Goal: Task Accomplishment & Management: Use online tool/utility

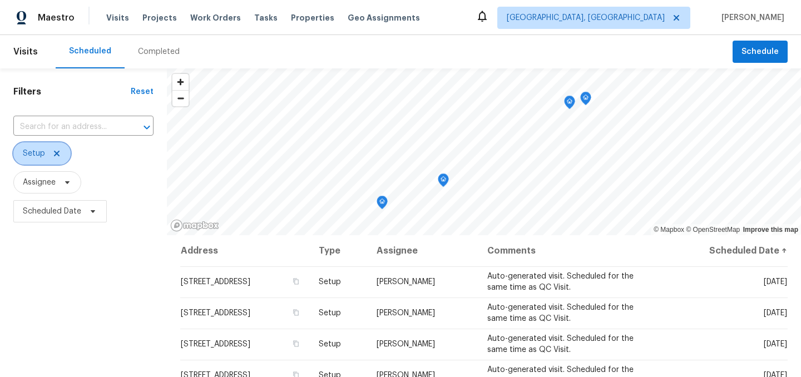
click at [56, 153] on icon at bounding box center [57, 154] width 6 height 6
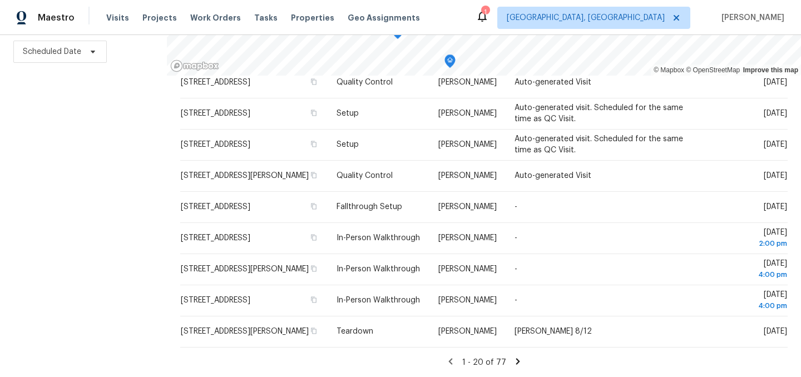
scroll to position [1464, 0]
click at [513, 360] on icon at bounding box center [518, 361] width 10 height 10
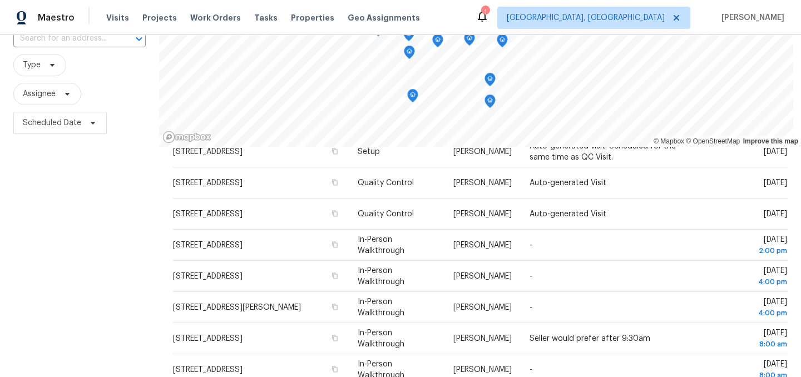
scroll to position [80, 0]
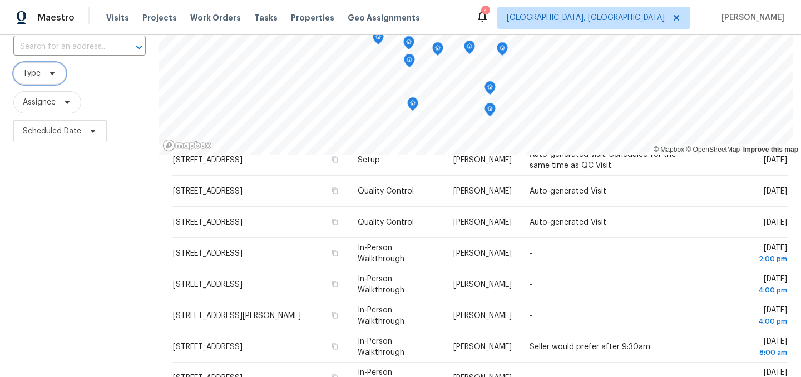
click at [48, 76] on icon at bounding box center [52, 73] width 9 height 9
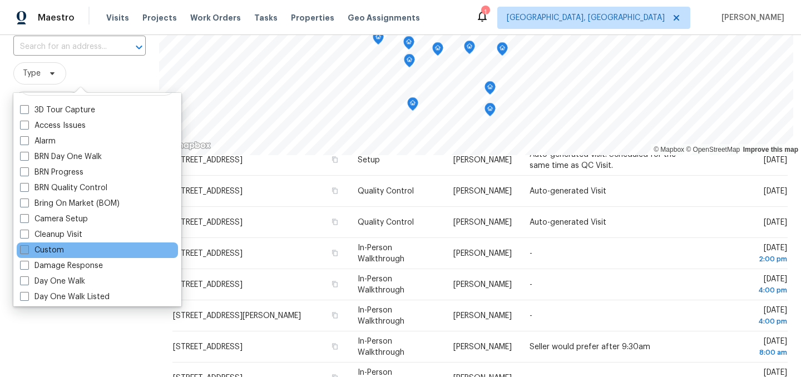
scroll to position [26, 0]
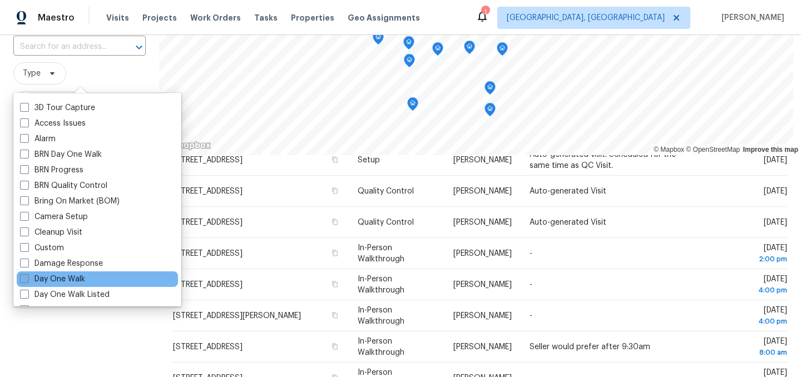
click at [58, 279] on label "Day One Walk" at bounding box center [52, 279] width 65 height 11
click at [27, 279] on input "Day One Walk" at bounding box center [23, 277] width 7 height 7
checkbox input "true"
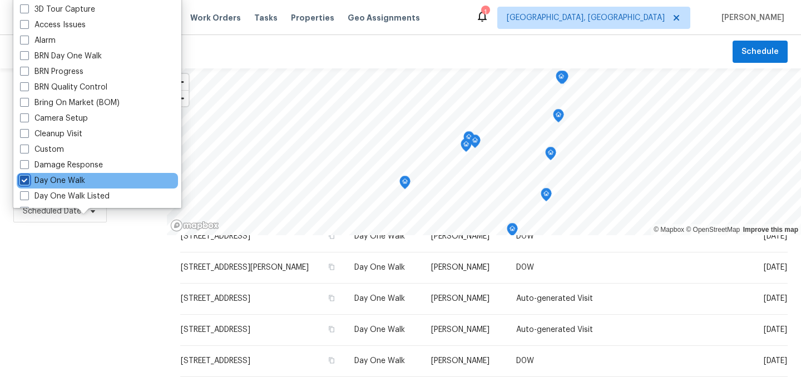
scroll to position [127, 0]
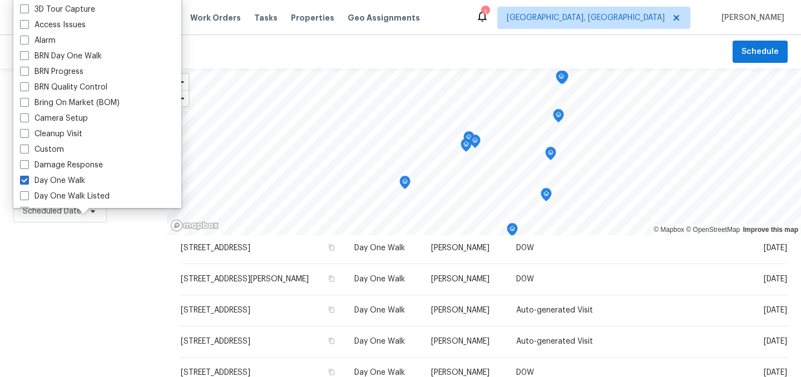
click at [70, 306] on div "Filters Reset ​ Day One Walk Assignee Scheduled Date" at bounding box center [83, 302] width 167 height 468
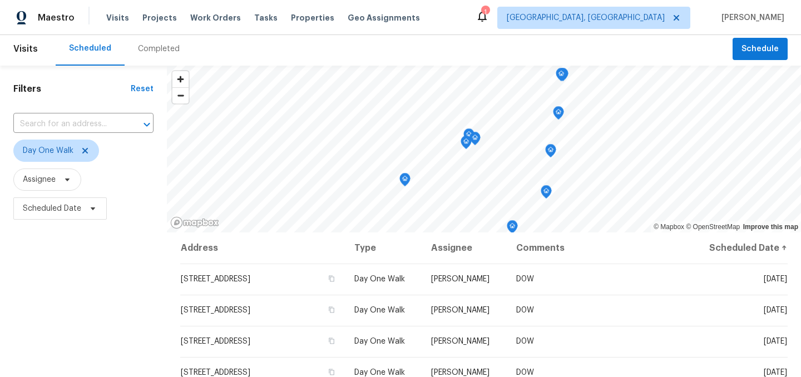
scroll to position [0, 0]
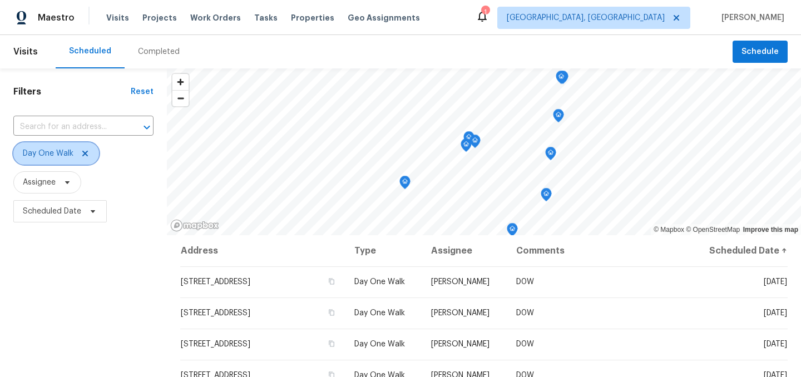
click at [86, 153] on icon at bounding box center [85, 153] width 9 height 9
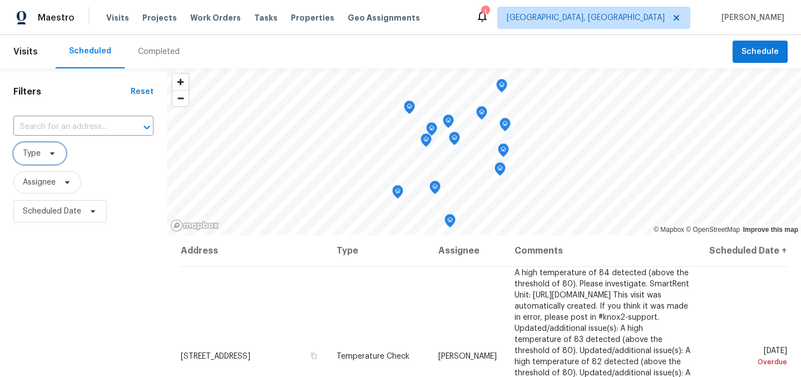
click at [31, 153] on span "Type" at bounding box center [32, 153] width 18 height 11
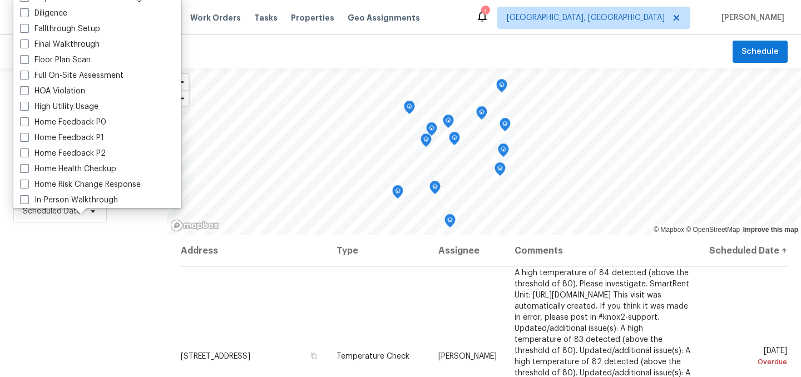
scroll to position [255, 0]
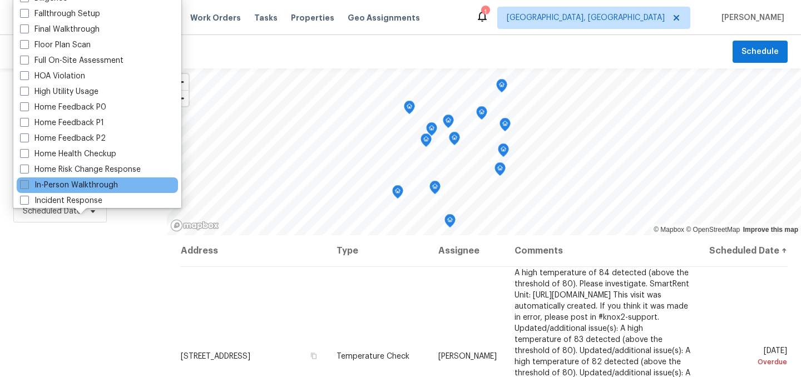
click at [66, 185] on label "In-Person Walkthrough" at bounding box center [69, 185] width 98 height 11
click at [27, 185] on input "In-Person Walkthrough" at bounding box center [23, 183] width 7 height 7
checkbox input "true"
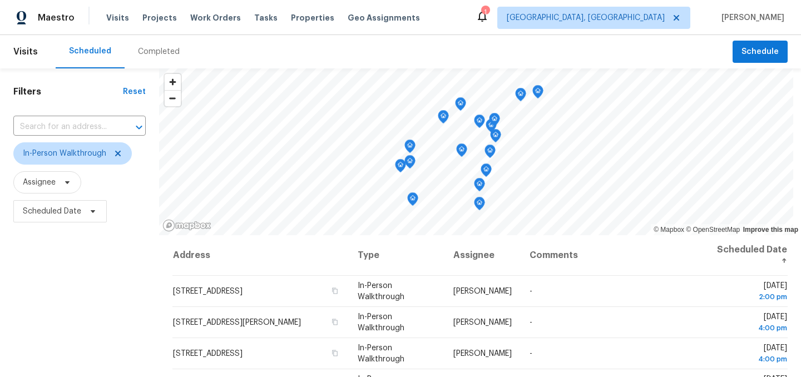
click at [64, 291] on div "Filters Reset ​ In-Person Walkthrough Assignee Scheduled Date" at bounding box center [79, 302] width 159 height 468
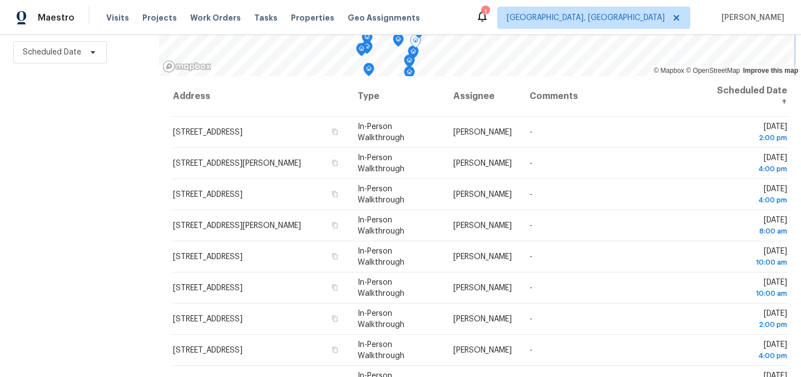
scroll to position [160, 0]
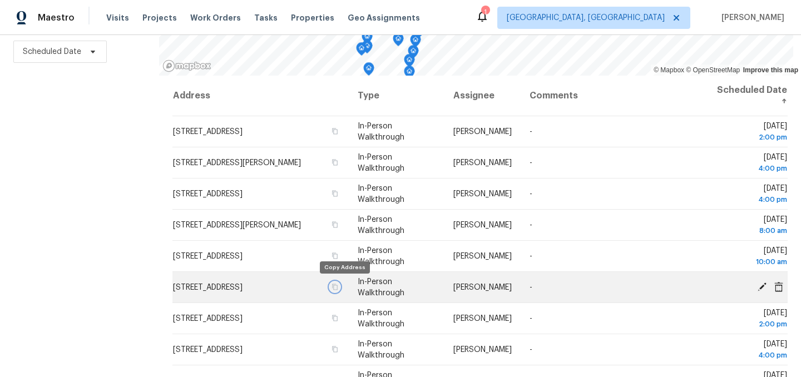
click at [338, 286] on icon "button" at bounding box center [334, 287] width 7 height 7
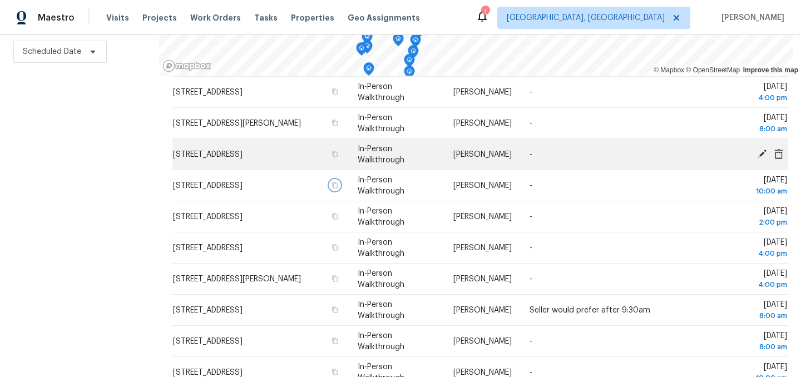
scroll to position [103, 0]
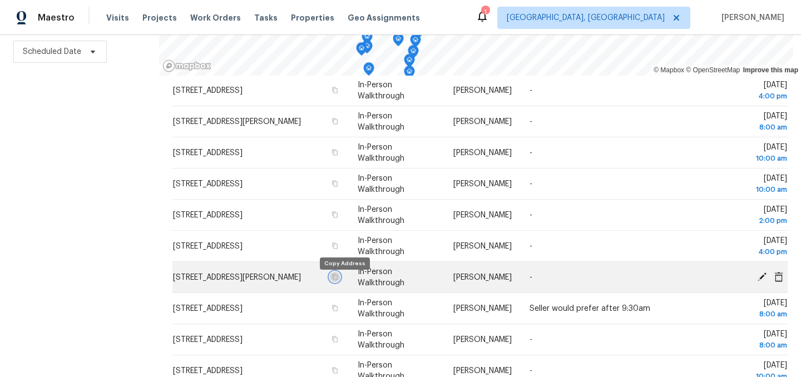
click at [338, 280] on icon "button" at bounding box center [335, 277] width 6 height 6
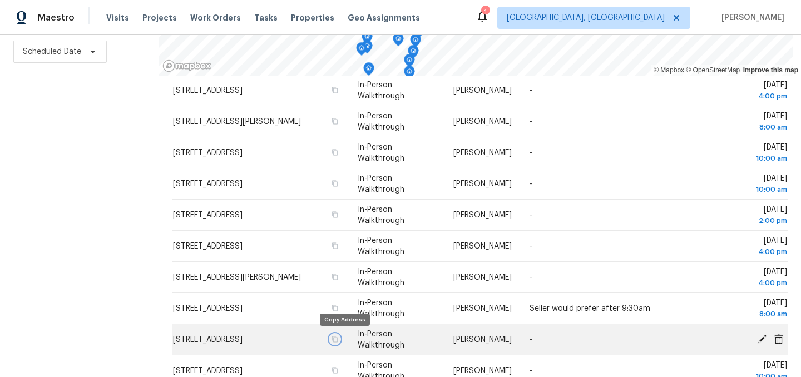
click at [338, 341] on icon "button" at bounding box center [334, 339] width 7 height 7
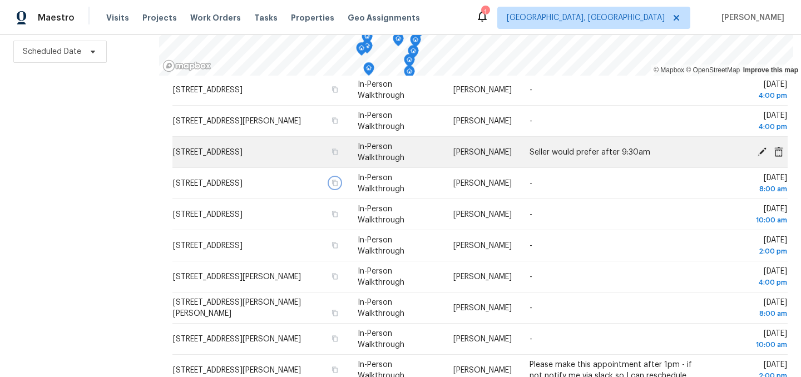
scroll to position [274, 0]
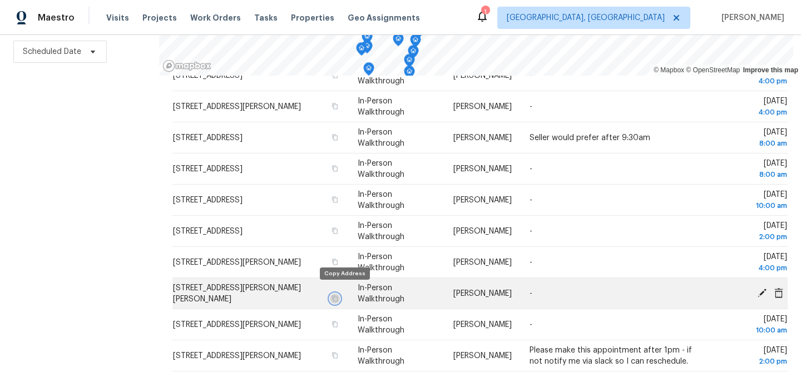
click at [338, 295] on icon "button" at bounding box center [334, 298] width 7 height 7
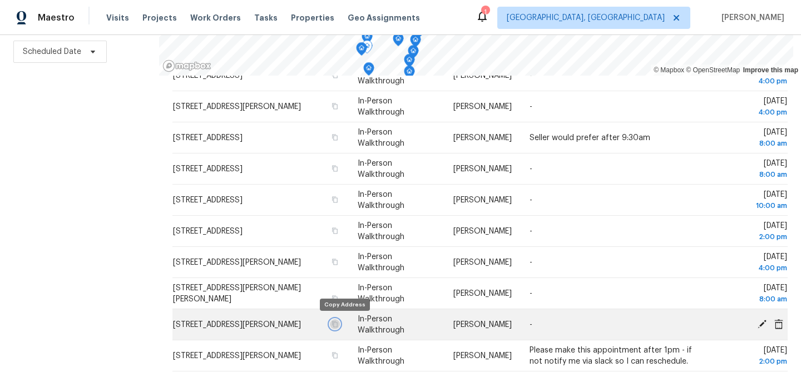
click at [338, 324] on icon "button" at bounding box center [334, 324] width 7 height 7
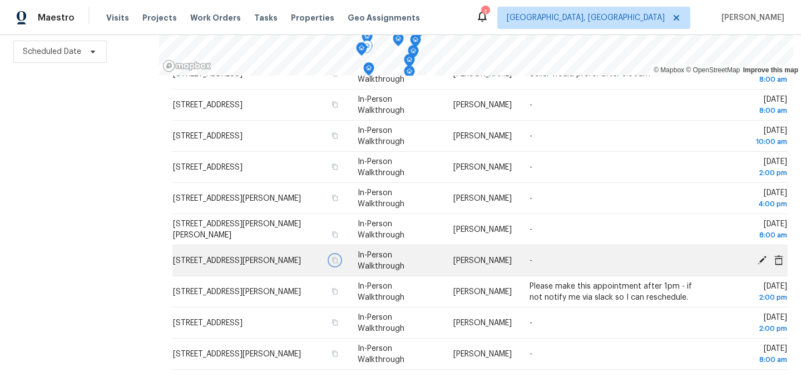
scroll to position [339, 0]
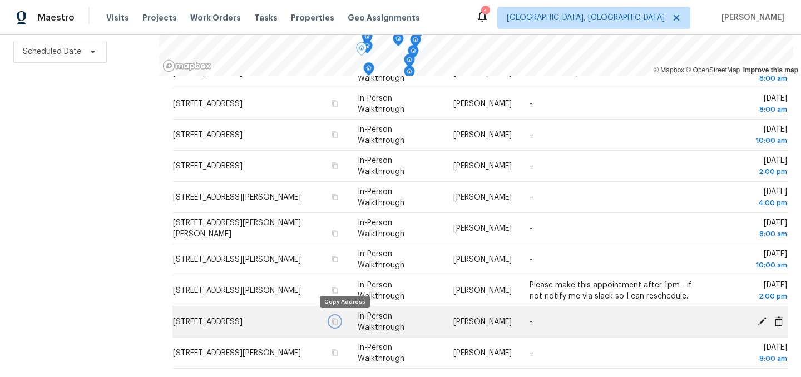
click at [338, 323] on icon "button" at bounding box center [334, 321] width 7 height 7
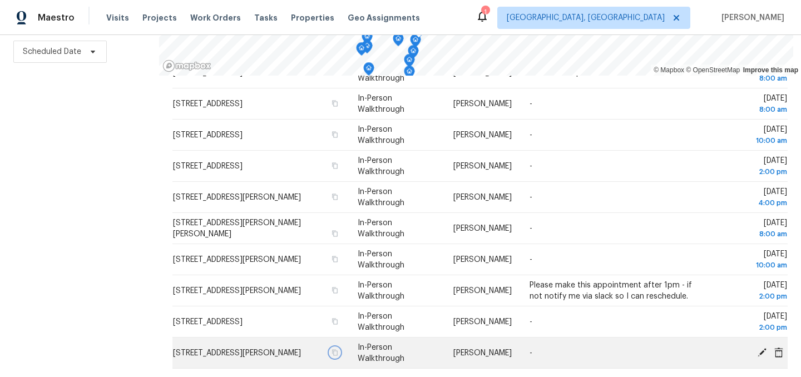
click at [338, 355] on icon "button" at bounding box center [334, 352] width 7 height 7
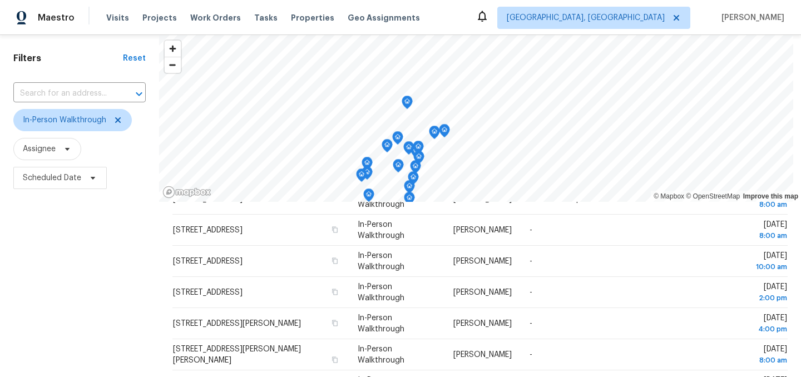
scroll to position [28, 0]
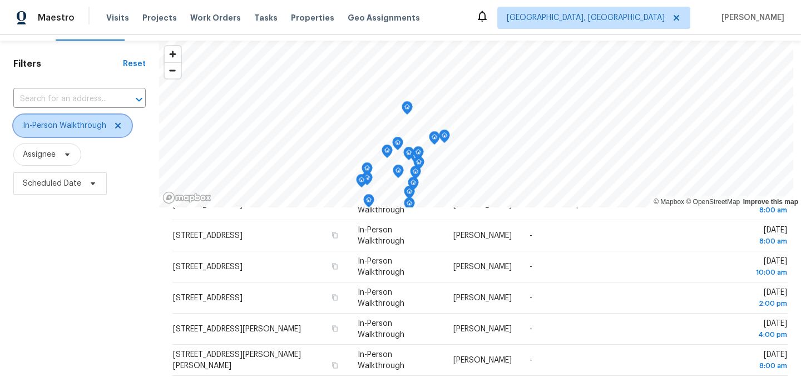
click at [115, 123] on icon at bounding box center [118, 126] width 6 height 6
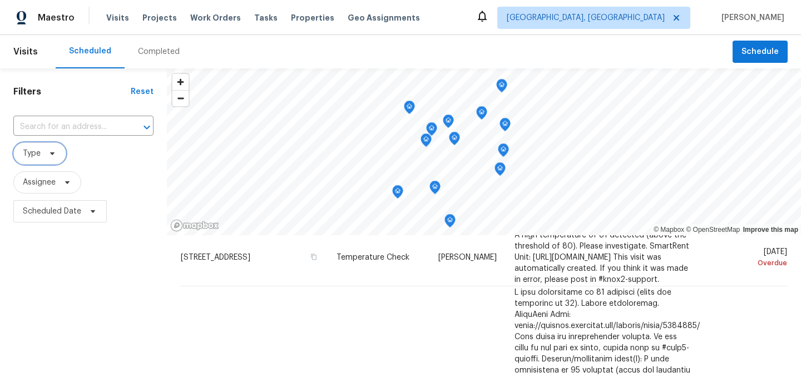
click at [41, 152] on span "Type" at bounding box center [39, 153] width 53 height 22
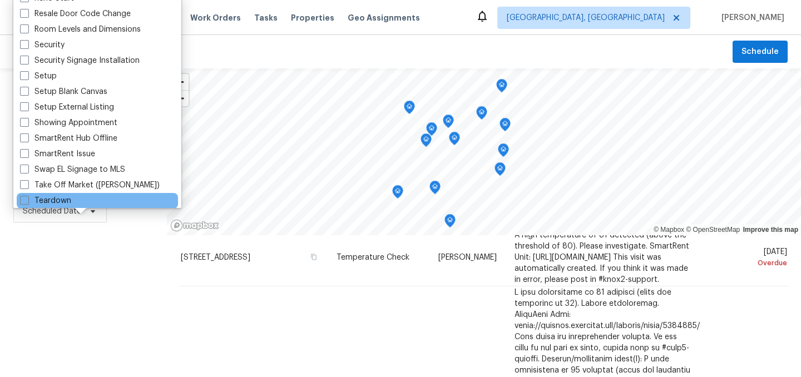
scroll to position [945, 0]
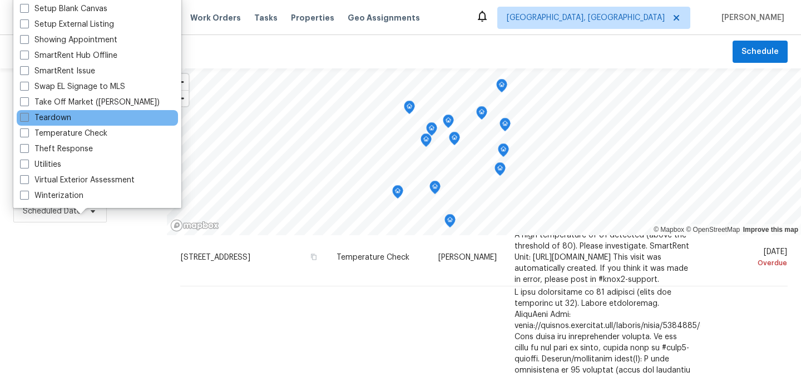
click at [54, 120] on label "Teardown" at bounding box center [45, 117] width 51 height 11
click at [27, 120] on input "Teardown" at bounding box center [23, 115] width 7 height 7
checkbox input "true"
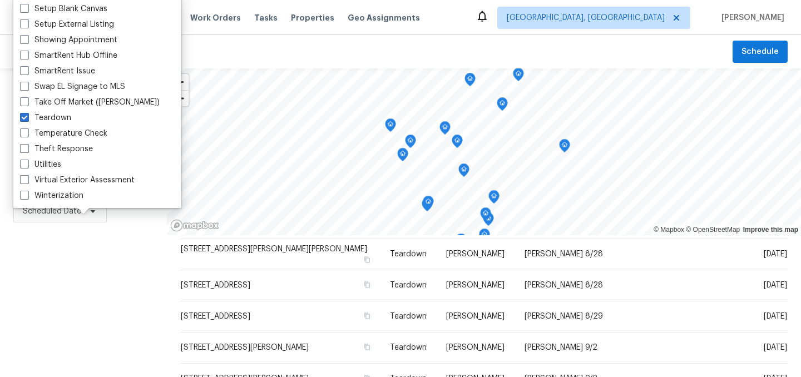
click at [88, 295] on div "Filters Reset ​ Teardown Assignee Scheduled Date" at bounding box center [83, 302] width 167 height 468
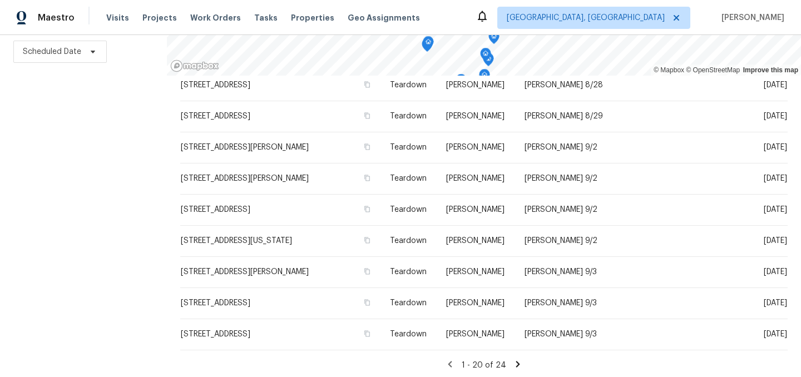
scroll to position [382, 0]
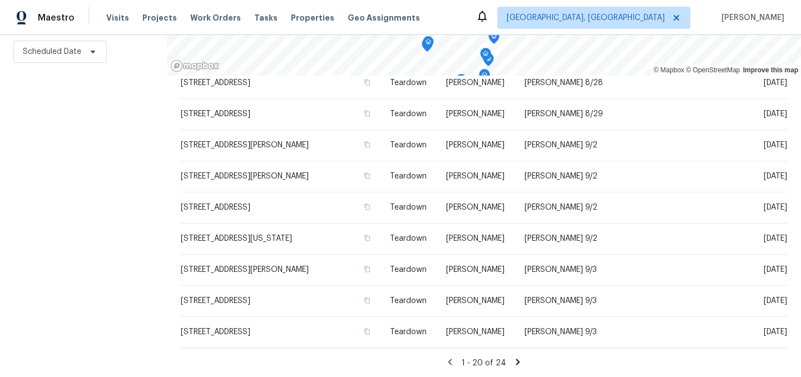
click at [516, 360] on icon at bounding box center [518, 362] width 4 height 6
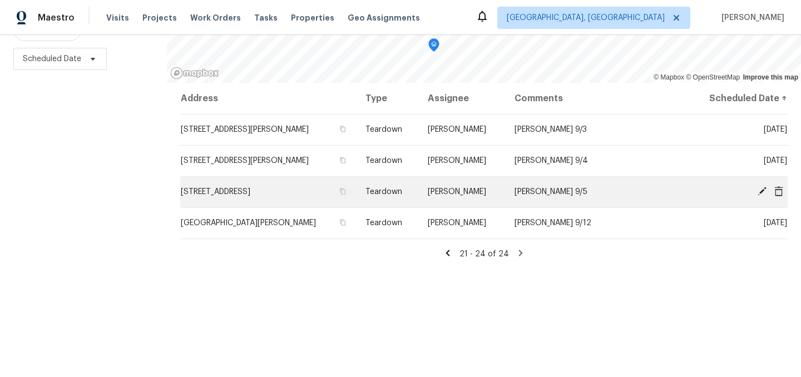
scroll to position [160, 0]
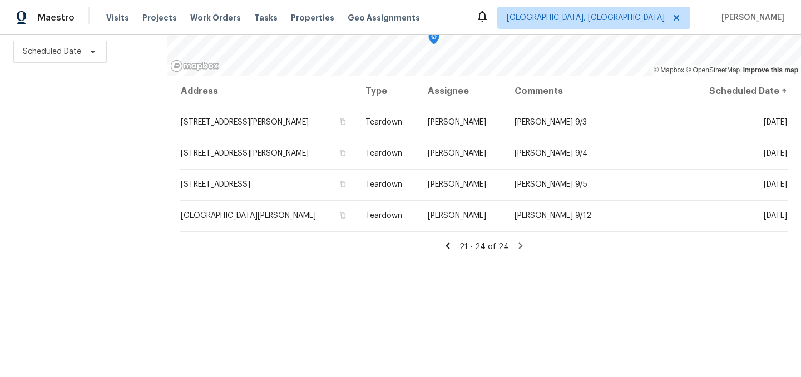
click at [449, 244] on icon at bounding box center [447, 245] width 4 height 6
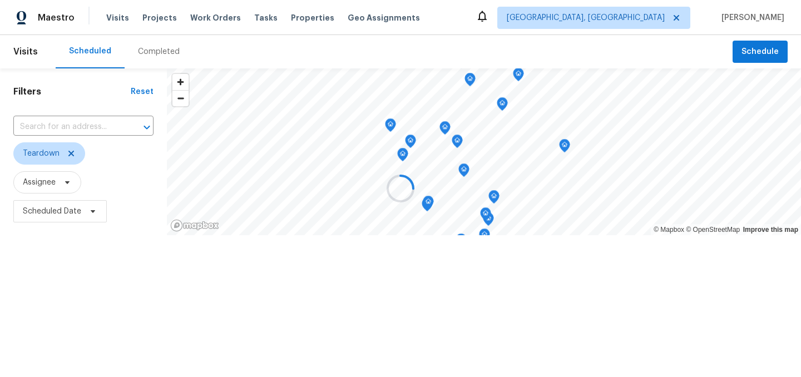
scroll to position [0, 0]
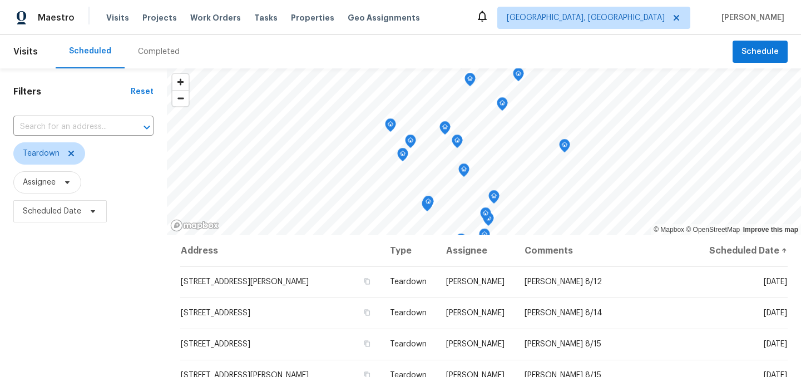
click at [113, 301] on div "Filters Reset ​ Teardown Assignee Scheduled Date" at bounding box center [83, 302] width 167 height 468
click at [73, 151] on icon at bounding box center [71, 153] width 9 height 9
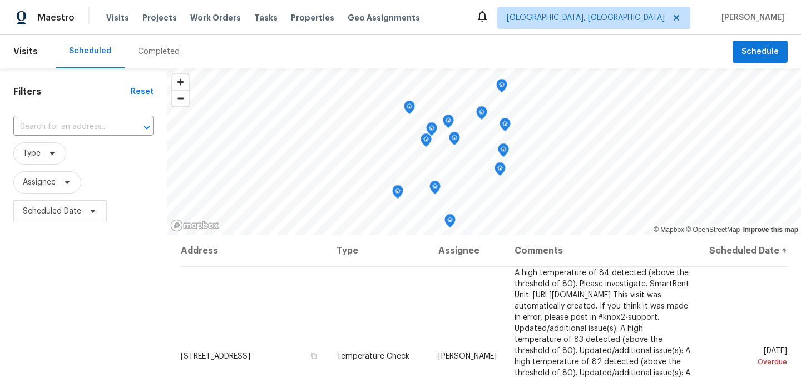
click at [70, 279] on div "Filters Reset ​ Type Assignee Scheduled Date" at bounding box center [83, 302] width 167 height 468
click at [286, 48] on div "Scheduled Completed" at bounding box center [394, 51] width 677 height 33
click at [140, 230] on div "Filters Reset ​ Type Assignee Scheduled Date" at bounding box center [83, 302] width 167 height 468
click at [101, 249] on div "Filters Reset ​ Type Assignee Scheduled Date" at bounding box center [83, 302] width 167 height 468
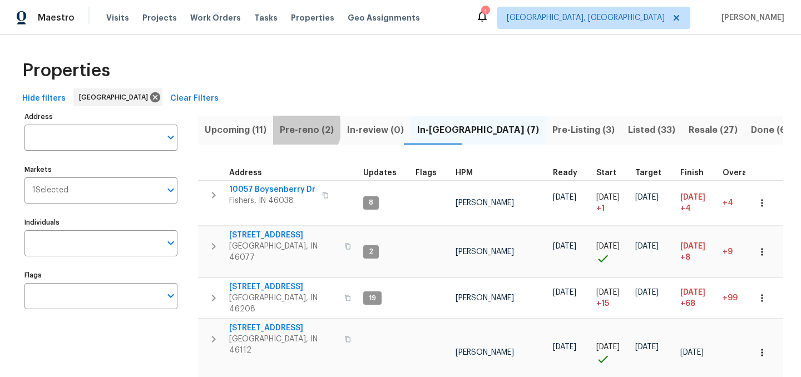
click at [300, 128] on span "Pre-reno (2)" at bounding box center [307, 130] width 54 height 16
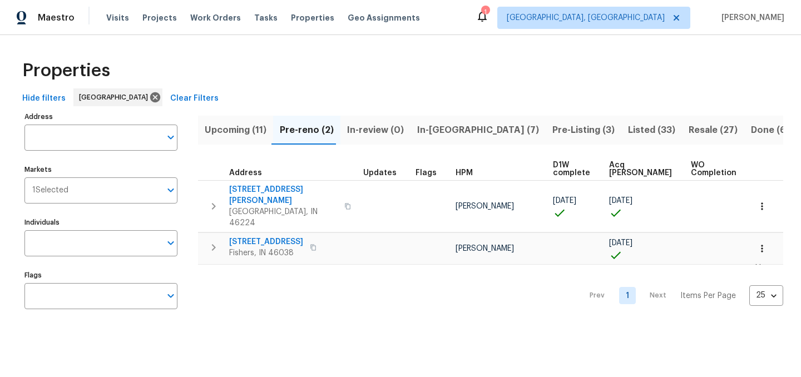
click at [246, 132] on span "Upcoming (11)" at bounding box center [236, 130] width 62 height 16
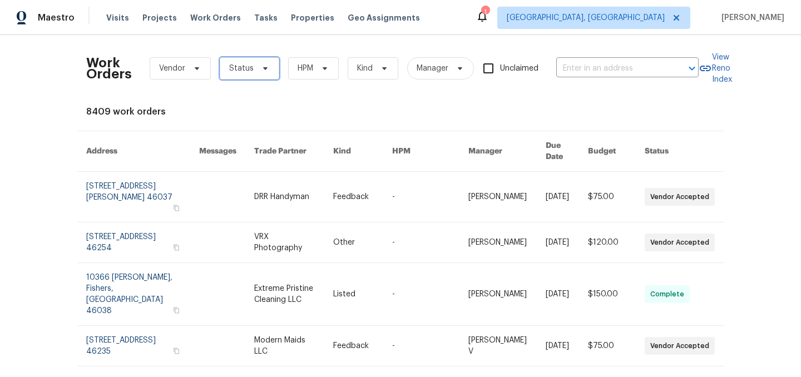
click at [252, 75] on span "Status" at bounding box center [249, 68] width 59 height 22
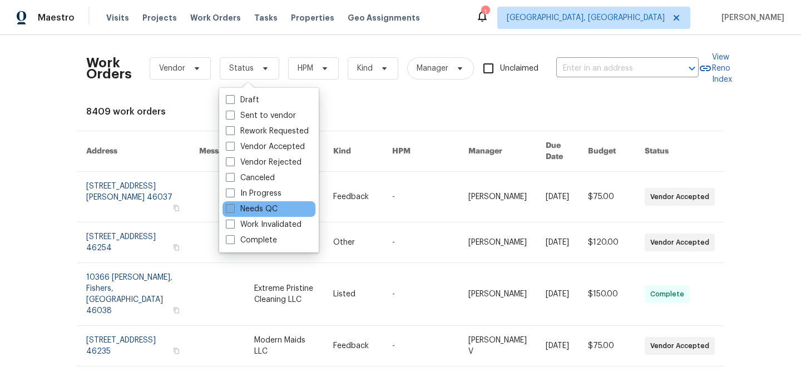
click at [254, 209] on label "Needs QC" at bounding box center [252, 209] width 52 height 11
click at [233, 209] on input "Needs QC" at bounding box center [229, 207] width 7 height 7
checkbox input "true"
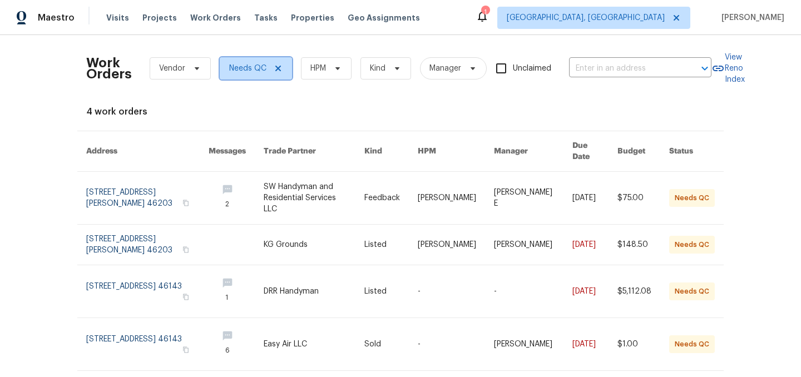
click at [275, 67] on icon at bounding box center [278, 68] width 9 height 9
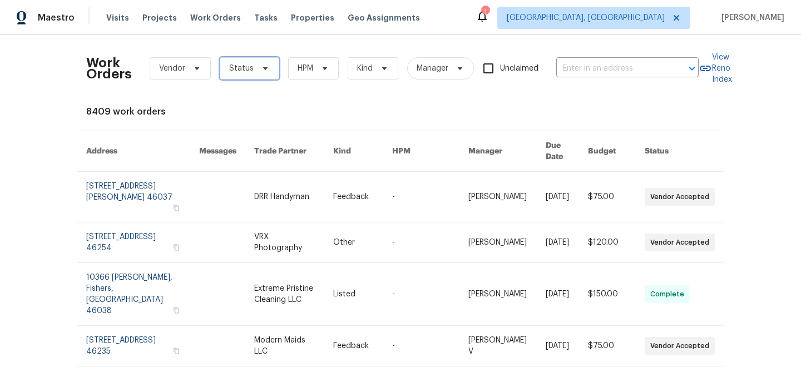
click at [235, 73] on span "Status" at bounding box center [241, 68] width 24 height 11
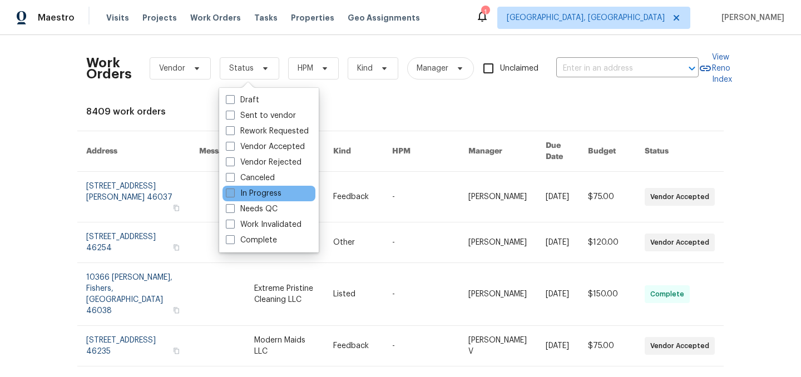
click at [252, 196] on label "In Progress" at bounding box center [254, 193] width 56 height 11
click at [233, 195] on input "In Progress" at bounding box center [229, 191] width 7 height 7
checkbox input "true"
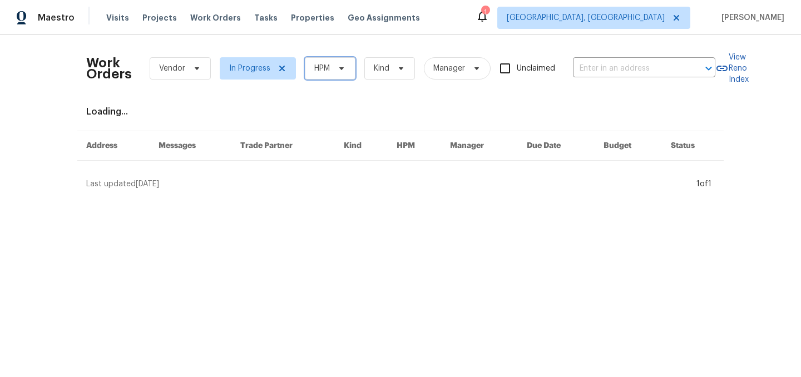
click at [329, 76] on span "HPM" at bounding box center [330, 68] width 51 height 22
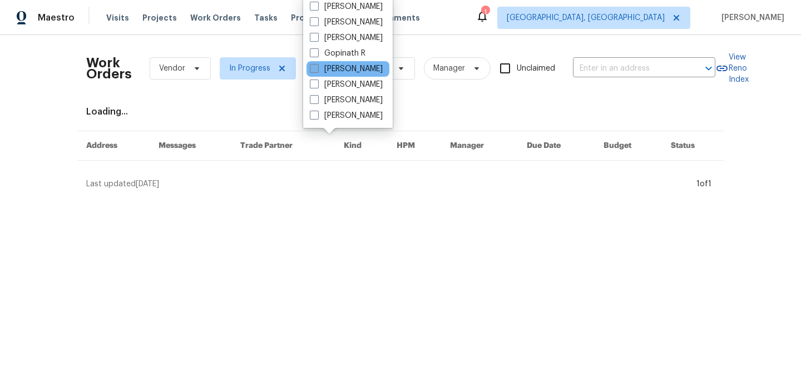
click at [343, 68] on label "[PERSON_NAME]" at bounding box center [346, 68] width 73 height 11
click at [317, 68] on input "[PERSON_NAME]" at bounding box center [313, 66] width 7 height 7
checkbox input "true"
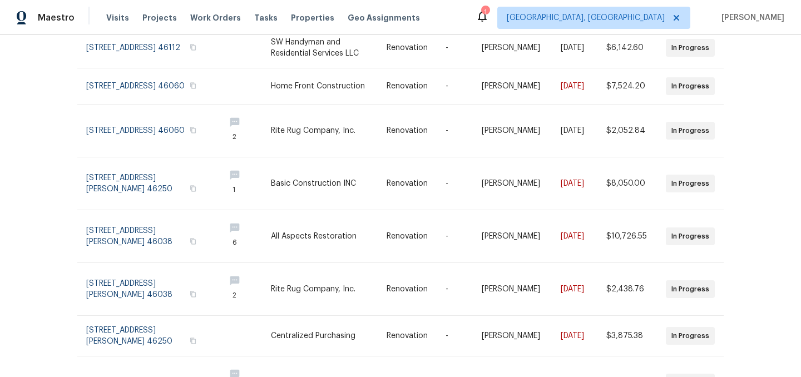
scroll to position [311, 0]
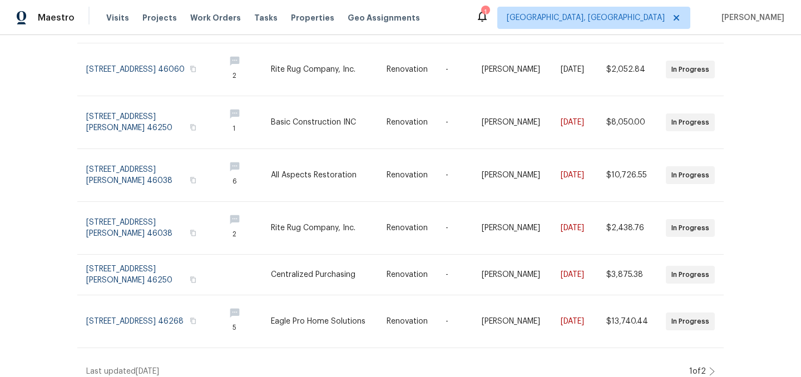
click at [708, 366] on div "1 of 2" at bounding box center [700, 371] width 29 height 11
click at [715, 362] on div "Work Orders Vendor In Progress [PERSON_NAME] Kind Manager Unclaimed ​ View Reno…" at bounding box center [400, 206] width 801 height 342
click at [712, 368] on icon at bounding box center [712, 372] width 4 height 8
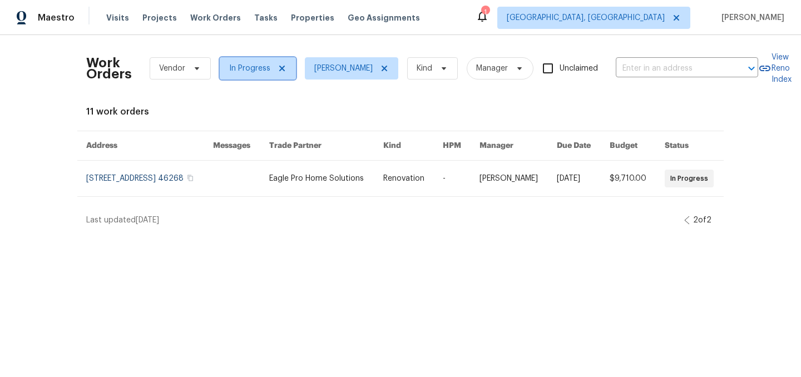
click at [281, 70] on icon at bounding box center [282, 69] width 6 height 6
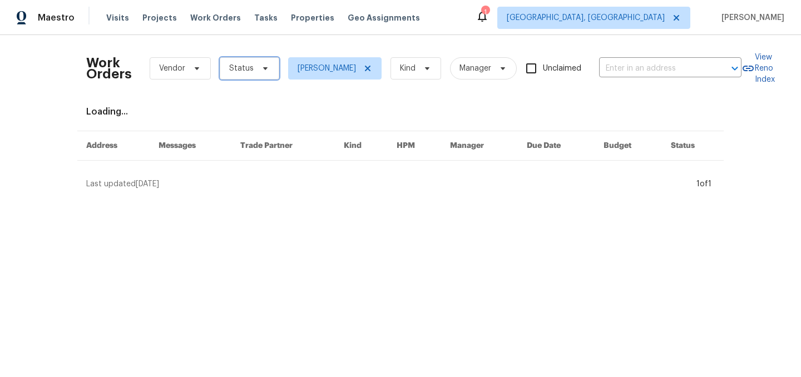
click at [245, 75] on span "Status" at bounding box center [249, 68] width 59 height 22
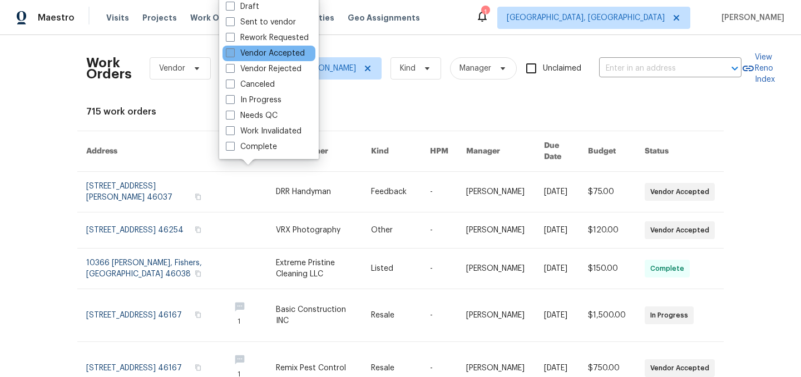
click at [254, 55] on label "Vendor Accepted" at bounding box center [265, 53] width 79 height 11
click at [233, 55] on input "Vendor Accepted" at bounding box center [229, 51] width 7 height 7
checkbox input "true"
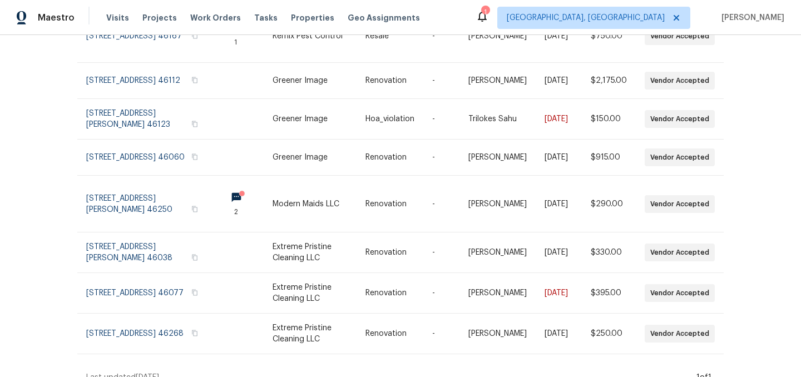
scroll to position [255, 0]
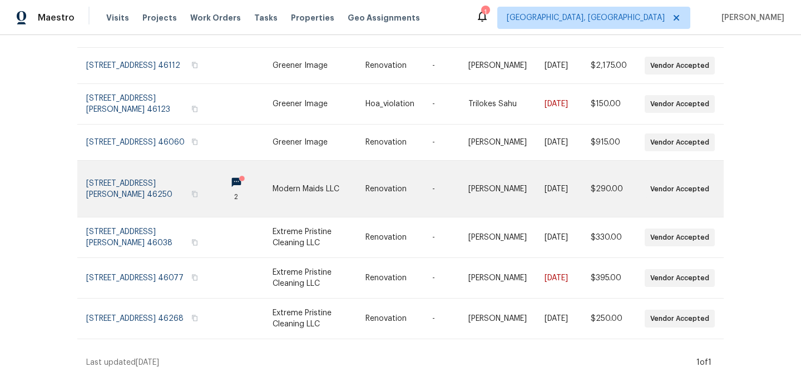
click at [282, 191] on link at bounding box center [318, 189] width 93 height 56
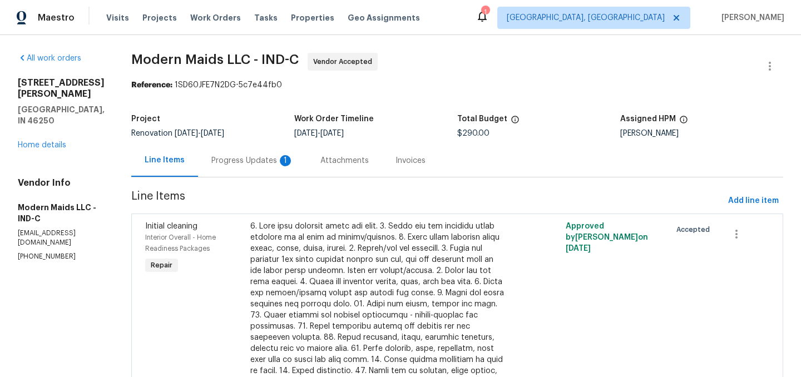
click at [254, 162] on div "Progress Updates 1" at bounding box center [252, 160] width 82 height 11
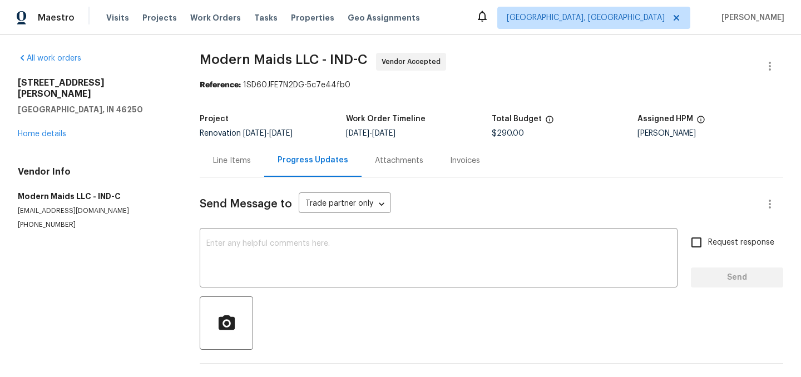
click at [227, 161] on div "Line Items" at bounding box center [232, 160] width 38 height 11
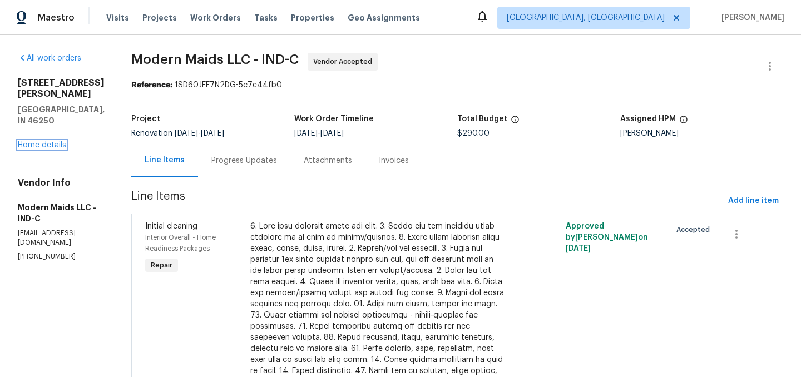
click at [48, 141] on link "Home details" at bounding box center [42, 145] width 48 height 8
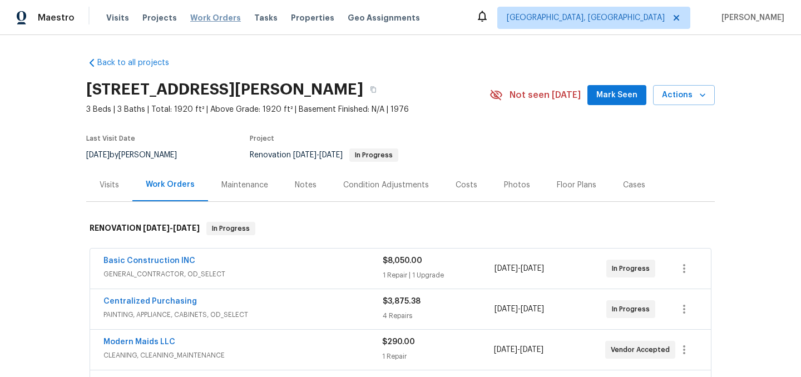
click at [209, 20] on span "Work Orders" at bounding box center [215, 17] width 51 height 11
